Goal: Task Accomplishment & Management: Manage account settings

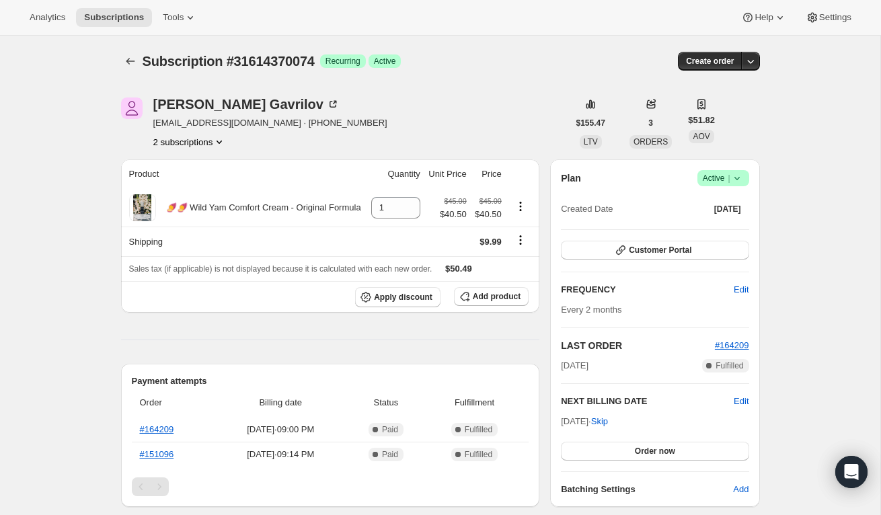
click at [740, 174] on icon at bounding box center [737, 178] width 13 height 13
click at [733, 229] on span "Cancel subscription" at bounding box center [720, 228] width 76 height 10
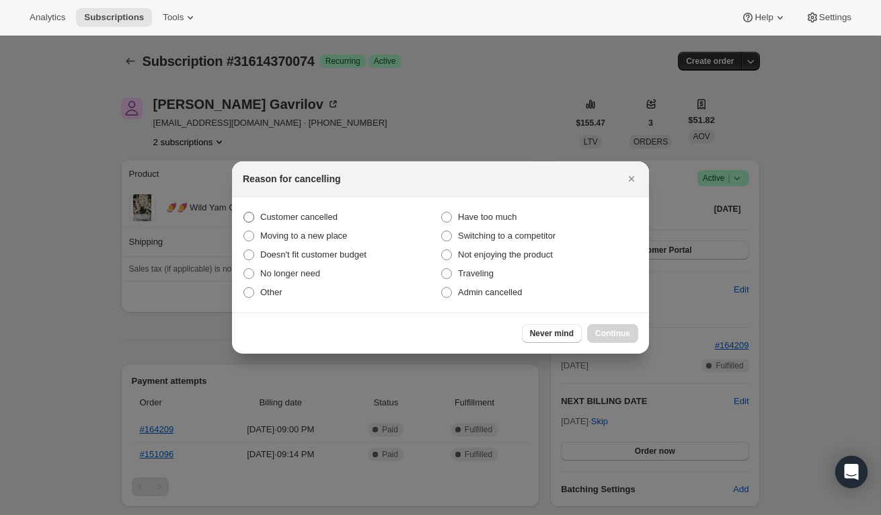
click at [250, 216] on span ":rbk:" at bounding box center [249, 217] width 11 height 11
click at [244, 213] on input "Customer cancelled" at bounding box center [244, 212] width 1 height 1
radio input "true"
click at [624, 334] on span "Continue" at bounding box center [612, 333] width 35 height 11
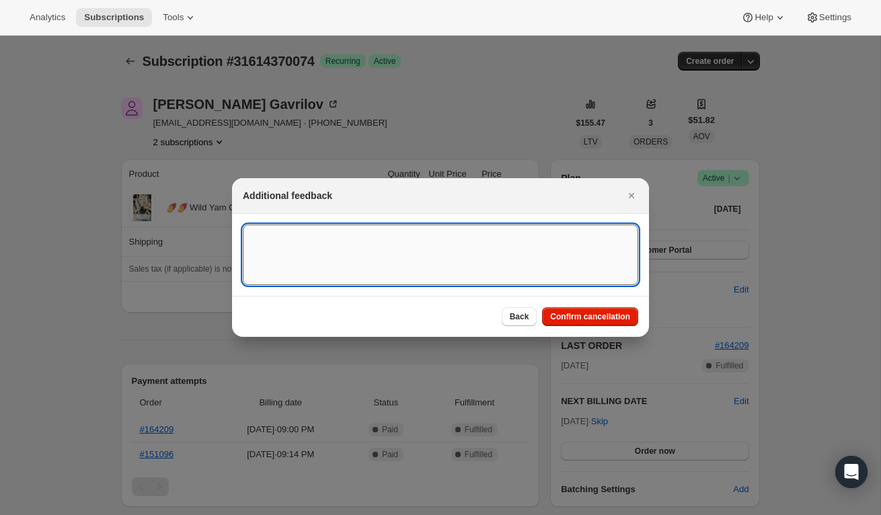
click at [577, 256] on textarea ":rbk:" at bounding box center [441, 255] width 396 height 61
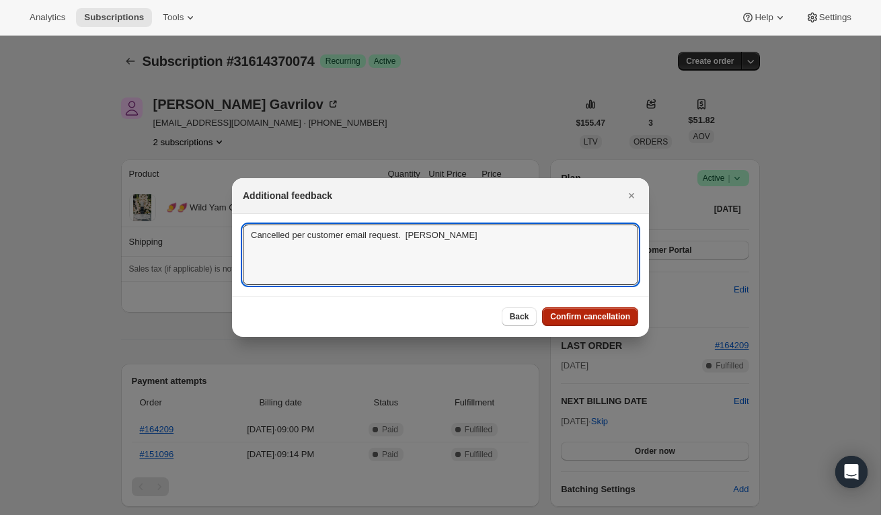
type textarea "Cancelled per customer email request. [PERSON_NAME]"
click at [617, 314] on span "Confirm cancellation" at bounding box center [590, 317] width 80 height 11
